Goal: Task Accomplishment & Management: Manage account settings

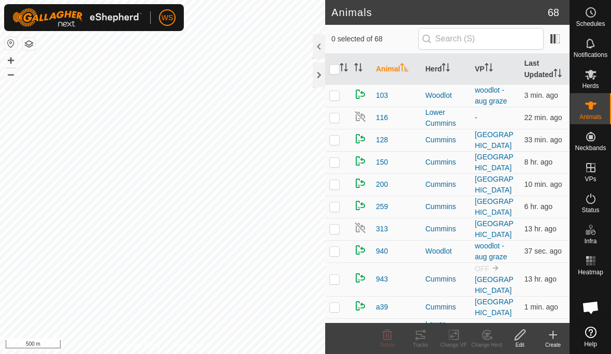
checkbox input "true"
click at [319, 78] on div at bounding box center [319, 75] width 12 height 25
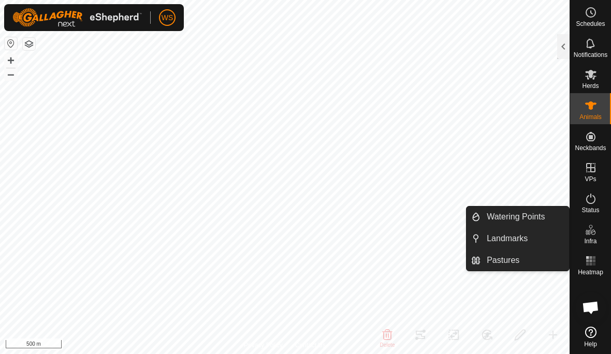
click at [524, 237] on span "Landmarks" at bounding box center [507, 239] width 41 height 12
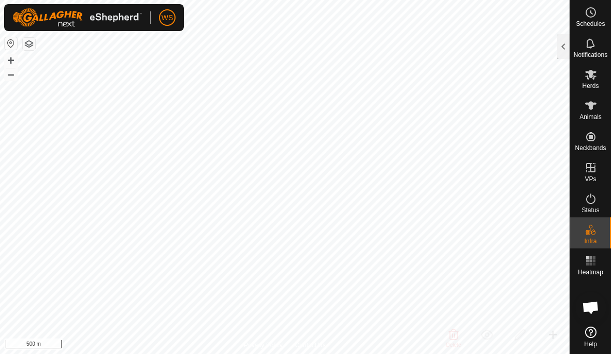
click at [558, 53] on div at bounding box center [563, 46] width 12 height 25
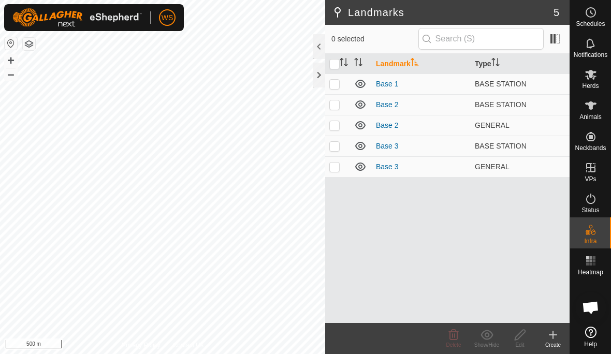
click at [338, 123] on p-checkbox at bounding box center [334, 125] width 10 height 8
checkbox input "true"
click at [393, 127] on link "Base 2" at bounding box center [387, 125] width 23 height 8
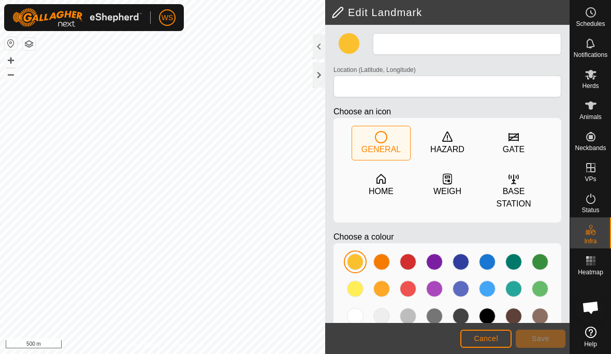
type input "Base 2"
type input "50.959998, -118.708752"
click at [485, 335] on span "Cancel" at bounding box center [486, 339] width 24 height 8
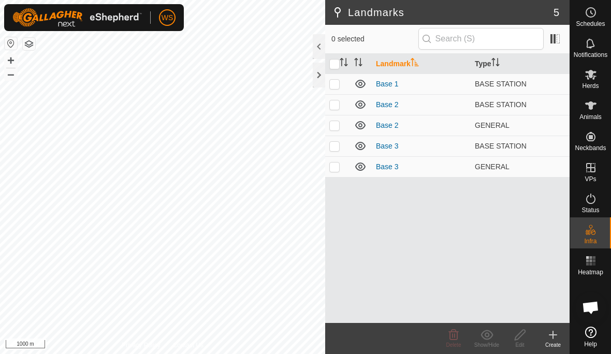
click at [340, 164] on td at bounding box center [337, 166] width 25 height 21
click at [339, 163] on p-checkbox at bounding box center [334, 167] width 10 height 8
checkbox input "false"
click at [342, 140] on td at bounding box center [337, 146] width 25 height 21
click at [339, 146] on p-checkbox at bounding box center [334, 146] width 10 height 8
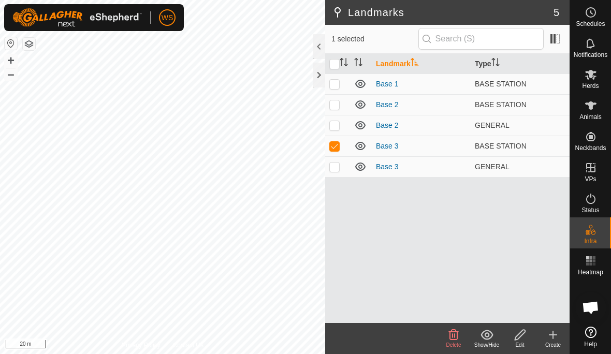
checkbox input "false"
click at [341, 162] on td at bounding box center [337, 166] width 25 height 21
click at [337, 163] on p-checkbox at bounding box center [334, 167] width 10 height 8
click at [329, 160] on td at bounding box center [337, 166] width 25 height 21
checkbox input "true"
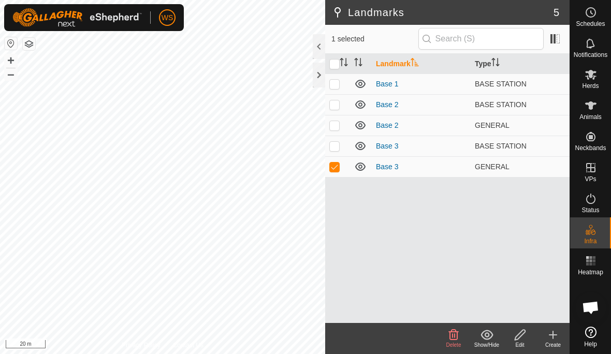
click at [334, 119] on td at bounding box center [337, 125] width 25 height 21
click at [458, 336] on icon at bounding box center [454, 334] width 10 height 10
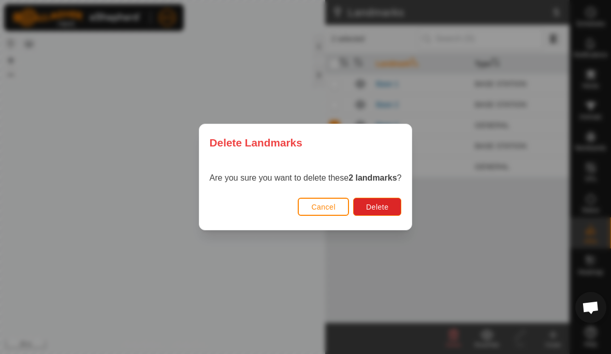
click at [389, 206] on span "Delete" at bounding box center [377, 207] width 22 height 8
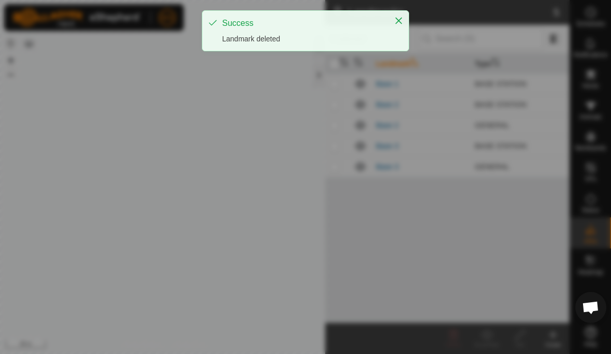
checkbox input "false"
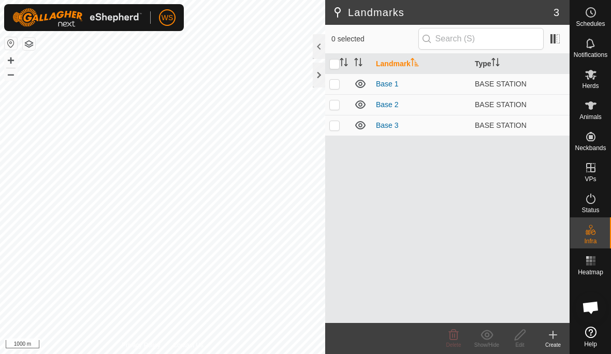
click at [320, 75] on div at bounding box center [319, 75] width 12 height 25
